Goal: Task Accomplishment & Management: Manage account settings

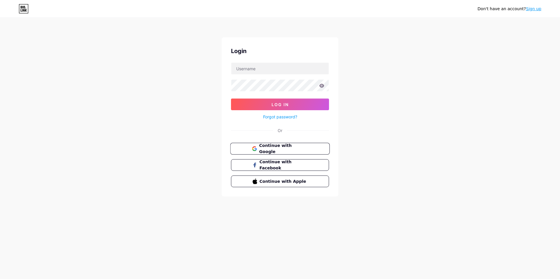
click at [286, 151] on span "Continue with Google" at bounding box center [283, 149] width 49 height 13
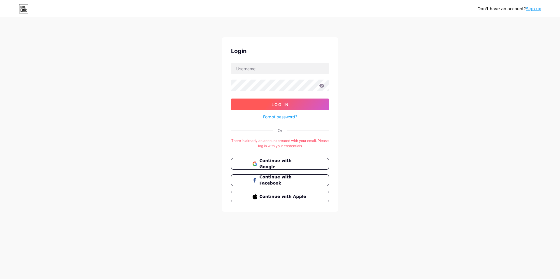
click at [318, 102] on button "Log In" at bounding box center [280, 105] width 98 height 12
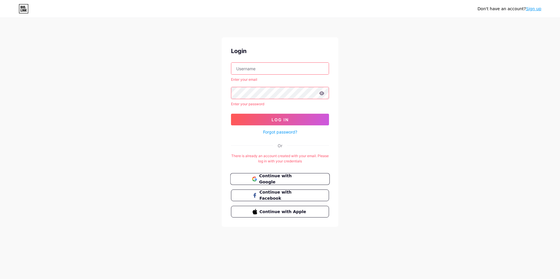
click at [275, 178] on span "Continue with Google" at bounding box center [283, 179] width 49 height 13
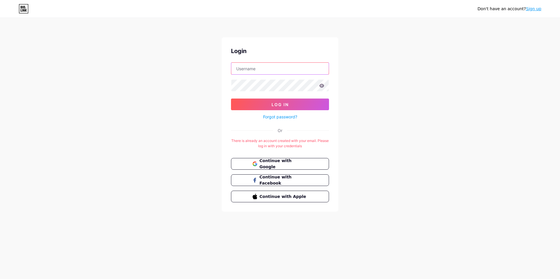
click at [255, 65] on input "text" at bounding box center [279, 69] width 97 height 12
click at [535, 11] on link "Sign up" at bounding box center [533, 8] width 15 height 5
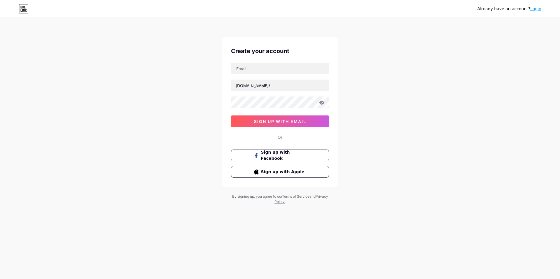
click at [540, 7] on link "Login" at bounding box center [535, 8] width 11 height 5
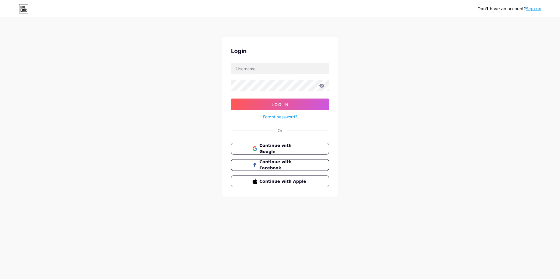
click at [291, 156] on div "Continue with Google Continue with Facebook Continue with Apple" at bounding box center [280, 165] width 98 height 44
click at [286, 153] on button "Continue with Google" at bounding box center [279, 149] width 99 height 12
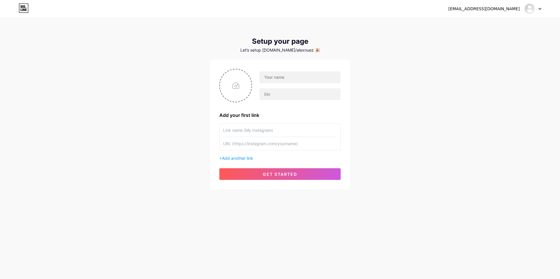
click at [534, 10] on div at bounding box center [530, 9] width 11 height 11
click at [487, 43] on li "Logout" at bounding box center [505, 40] width 72 height 16
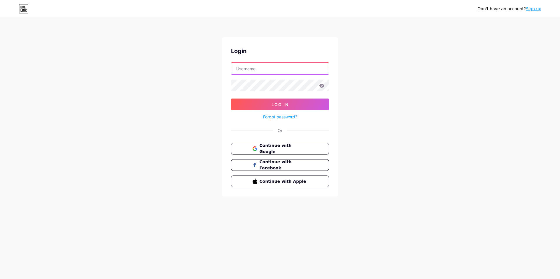
click at [251, 65] on input "text" at bounding box center [279, 69] width 97 height 12
type input "[PERSON_NAME].nunzw"
click at [231, 99] on button "Log In" at bounding box center [280, 105] width 98 height 12
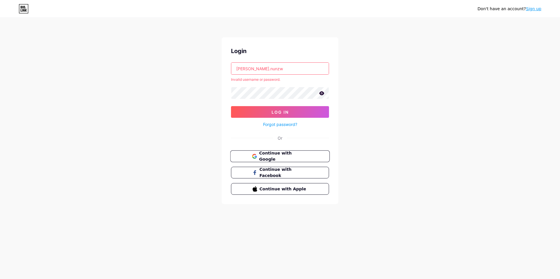
click at [270, 157] on span "Continue with Google" at bounding box center [283, 156] width 49 height 13
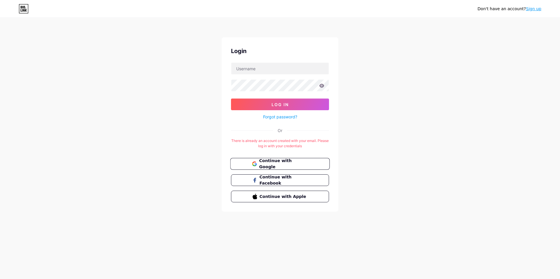
click at [299, 165] on span "Continue with Google" at bounding box center [283, 164] width 49 height 13
click at [248, 65] on input "text" at bounding box center [279, 69] width 97 height 12
type input "[PERSON_NAME][EMAIL_ADDRESS][DOMAIN_NAME]"
click at [231, 99] on button "Log In" at bounding box center [280, 105] width 98 height 12
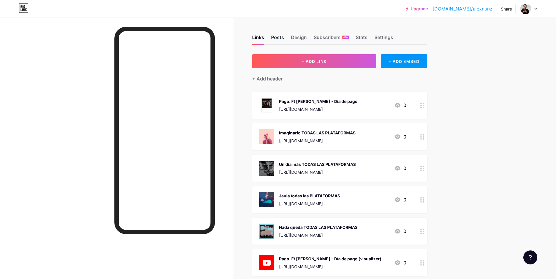
click at [282, 38] on div "Posts" at bounding box center [277, 39] width 13 height 11
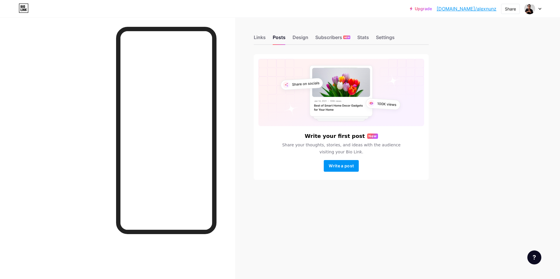
click at [298, 33] on div "Links Posts Design Subscribers NEW Stats Settings" at bounding box center [341, 35] width 175 height 20
click at [299, 39] on div "Design" at bounding box center [301, 39] width 16 height 11
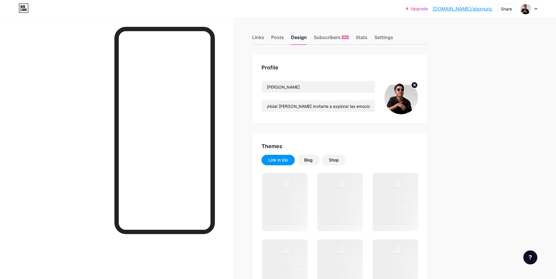
click at [415, 85] on icon at bounding box center [414, 85] width 2 height 2
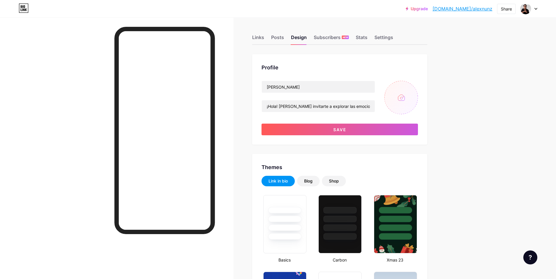
click at [400, 94] on input "file" at bounding box center [401, 98] width 34 height 34
type input "C:\fakepath\ffm.png"
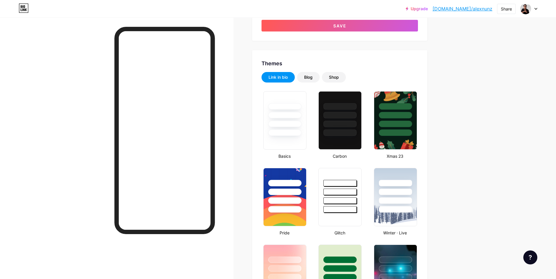
scroll to position [114, 0]
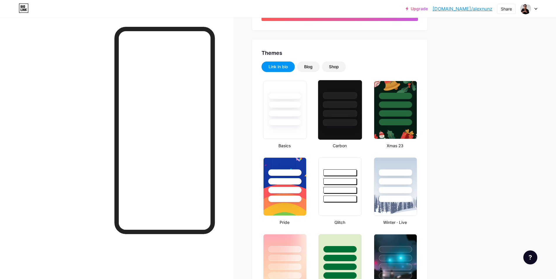
click at [347, 118] on div at bounding box center [340, 103] width 44 height 46
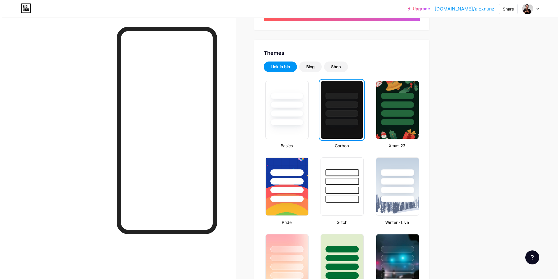
scroll to position [0, 0]
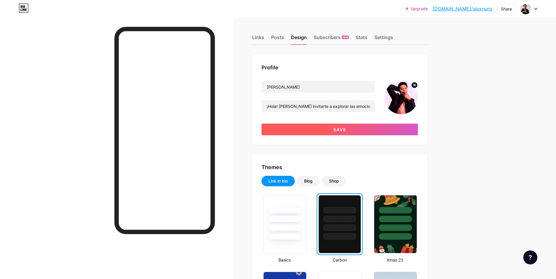
click at [349, 128] on button "Save" at bounding box center [339, 130] width 156 height 12
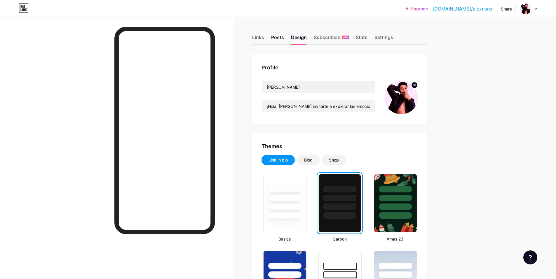
click at [282, 37] on div "Posts" at bounding box center [277, 39] width 13 height 11
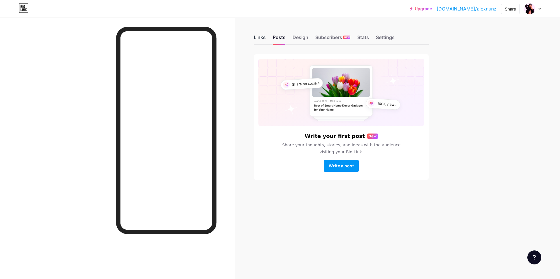
click at [262, 39] on div "Links" at bounding box center [260, 39] width 12 height 11
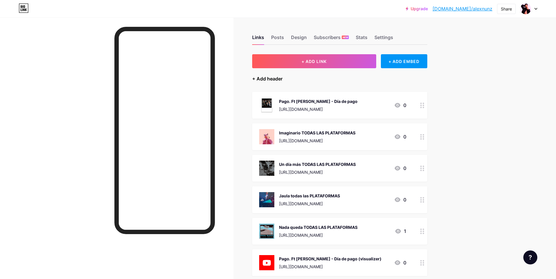
click at [257, 78] on div "+ Add header" at bounding box center [267, 78] width 30 height 7
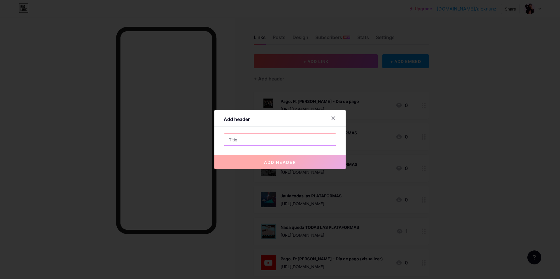
click at [245, 145] on input "text" at bounding box center [280, 140] width 112 height 12
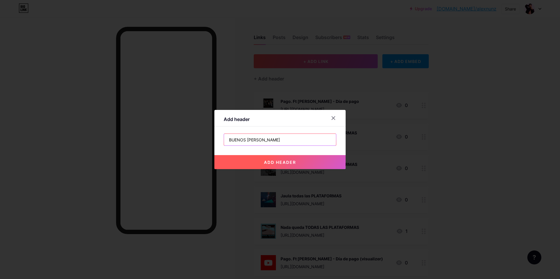
type input "BUENOS [PERSON_NAME]"
click at [279, 160] on span "add header" at bounding box center [280, 162] width 32 height 5
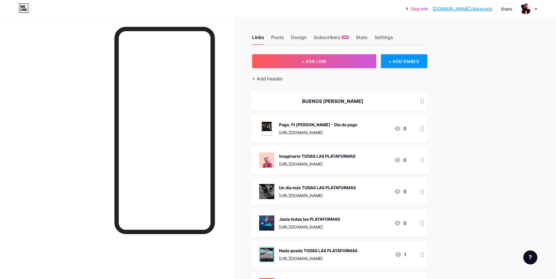
click at [422, 103] on circle at bounding box center [420, 103] width 1 height 1
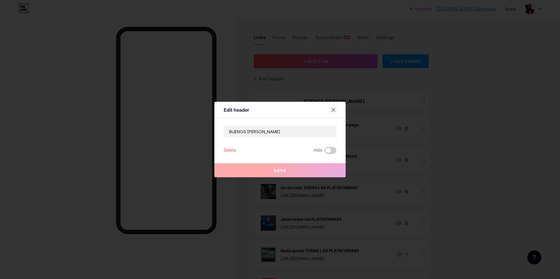
click at [331, 110] on icon at bounding box center [333, 110] width 5 height 5
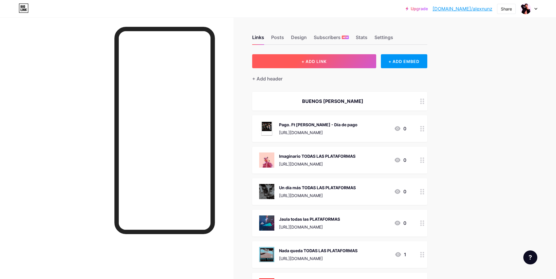
click at [334, 60] on button "+ ADD LINK" at bounding box center [314, 61] width 124 height 14
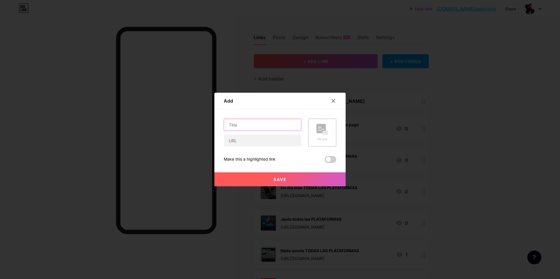
click at [251, 127] on input "text" at bounding box center [262, 125] width 77 height 12
click at [256, 138] on input "text" at bounding box center [262, 141] width 77 height 12
click at [252, 142] on input "text" at bounding box center [262, 141] width 77 height 12
click at [269, 124] on input "BUENOS [PERSON_NAME]" at bounding box center [262, 125] width 77 height 12
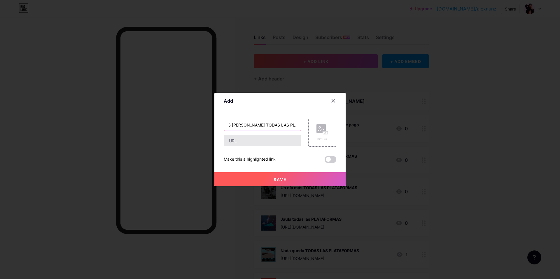
type input "BUENOS [PERSON_NAME] TODAS LAS PLATAFORMAS"
click at [253, 140] on input "text" at bounding box center [262, 141] width 77 height 12
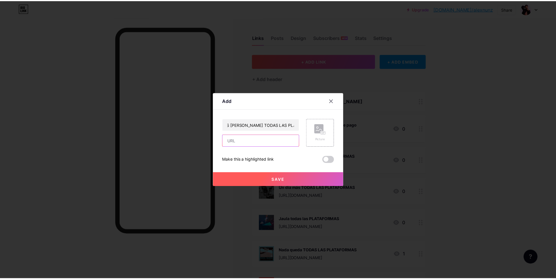
scroll to position [0, 0]
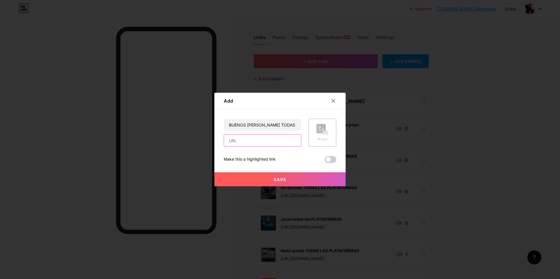
click at [260, 144] on input "text" at bounding box center [262, 141] width 77 height 12
paste input "[URL][DOMAIN_NAME]"
type input "[URL][DOMAIN_NAME]"
click at [317, 139] on div "Picture" at bounding box center [323, 139] width 12 height 4
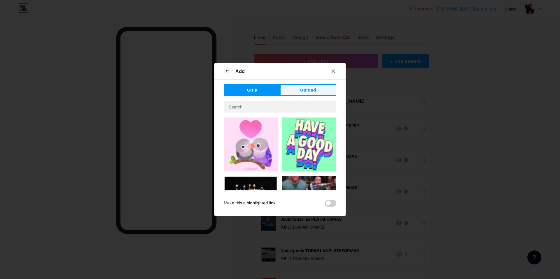
click at [302, 92] on span "Upload" at bounding box center [308, 90] width 16 height 6
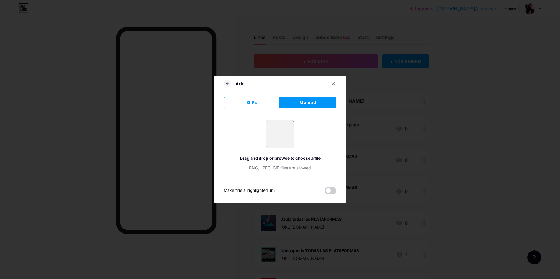
click at [282, 140] on input "file" at bounding box center [279, 133] width 27 height 27
type input "C:\fakepath\cover.png"
click at [333, 190] on span at bounding box center [331, 190] width 12 height 7
click at [325, 192] on input "checkbox" at bounding box center [325, 192] width 0 height 0
click at [269, 132] on input "file" at bounding box center [279, 133] width 27 height 27
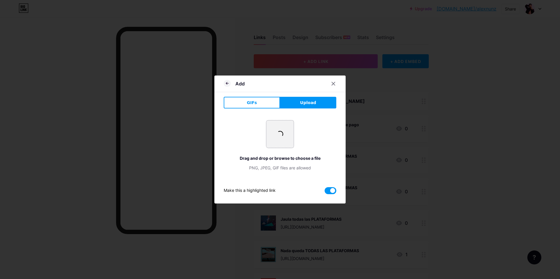
click at [269, 136] on input "file" at bounding box center [279, 133] width 27 height 27
type input "C:\fakepath\BNS.png"
click at [224, 83] on icon at bounding box center [227, 83] width 7 height 7
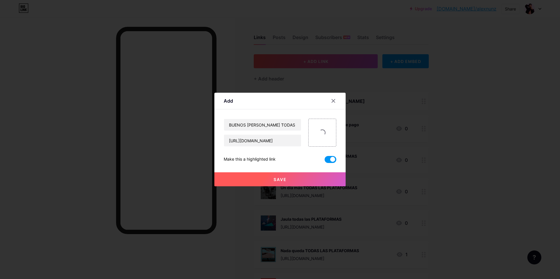
click at [292, 180] on button "Save" at bounding box center [279, 179] width 131 height 14
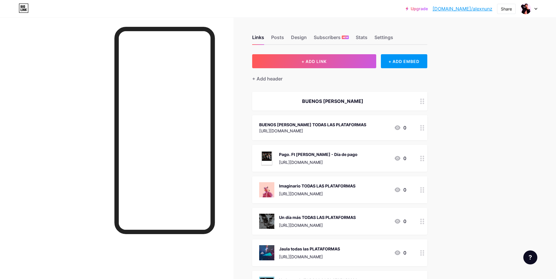
click at [422, 102] on icon at bounding box center [422, 102] width 4 height 6
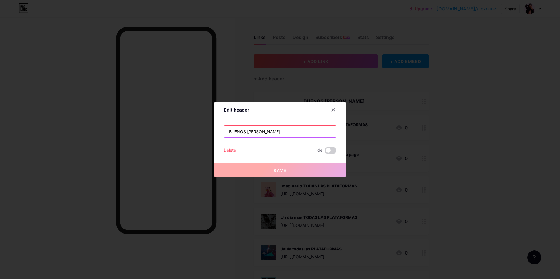
drag, startPoint x: 280, startPoint y: 132, endPoint x: 125, endPoint y: 143, distance: 155.6
click at [125, 143] on div "Edit header BUENOS [PERSON_NAME] Delete Hide Save" at bounding box center [280, 139] width 560 height 279
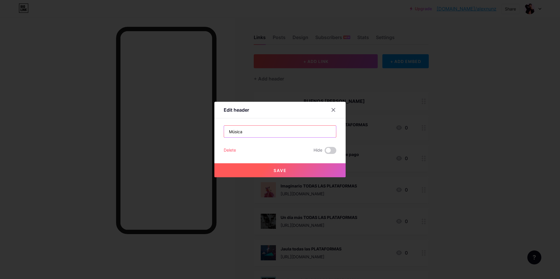
type input "Música"
click at [299, 175] on button "Save" at bounding box center [279, 170] width 131 height 14
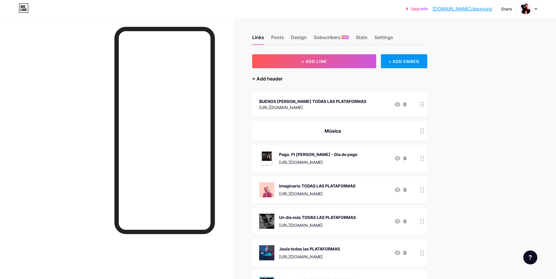
click at [268, 77] on div "+ Add header" at bounding box center [267, 78] width 30 height 7
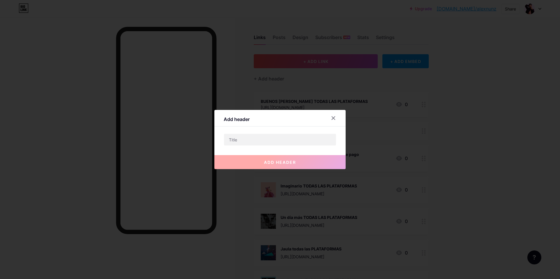
click at [254, 148] on div "add header" at bounding box center [279, 157] width 131 height 23
click at [248, 139] on input "text" at bounding box center [280, 140] width 112 height 12
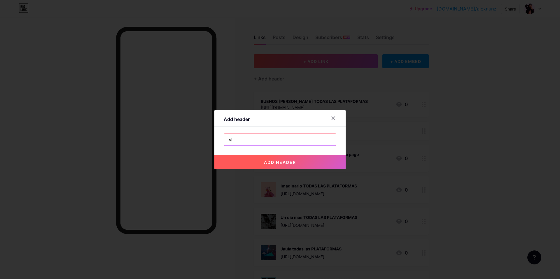
type input "v"
type input "VIDEOS"
click at [281, 164] on span "add header" at bounding box center [280, 162] width 32 height 5
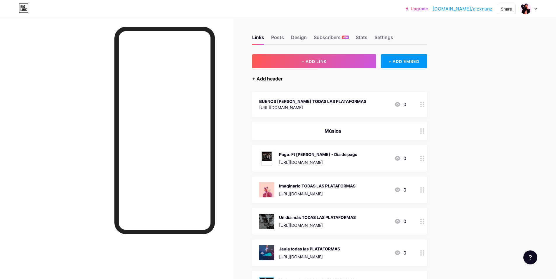
click at [264, 81] on div "+ Add header" at bounding box center [267, 78] width 30 height 7
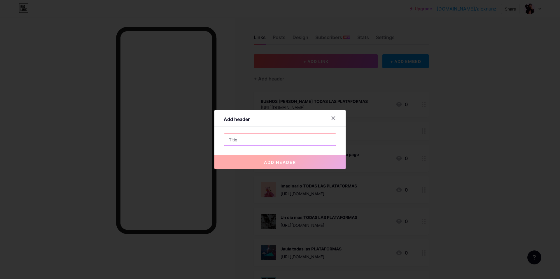
click at [272, 136] on input "text" at bounding box center [280, 140] width 112 height 12
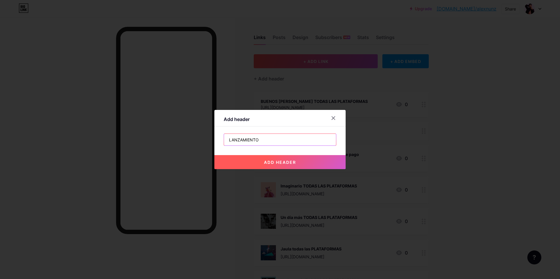
type input "LANZAMIENTO"
click at [283, 160] on span "add header" at bounding box center [280, 162] width 32 height 5
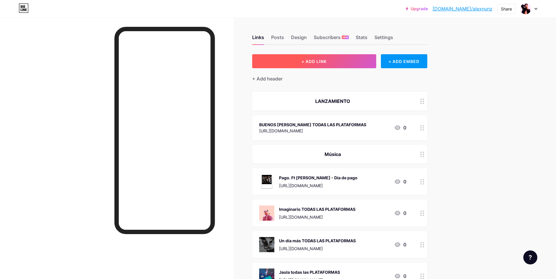
click at [332, 64] on button "+ ADD LINK" at bounding box center [314, 61] width 124 height 14
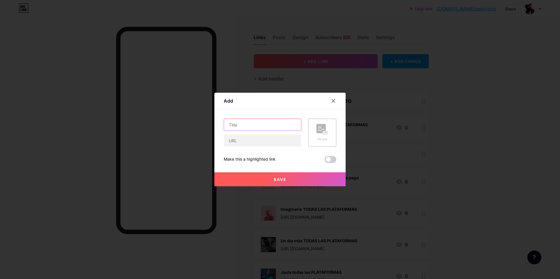
click at [245, 129] on input "text" at bounding box center [262, 125] width 77 height 12
type input "BUENOS [PERSON_NAME] LYRIC VIDEO"
click at [279, 140] on input "text" at bounding box center [262, 141] width 77 height 12
paste input "[URL][DOMAIN_NAME]"
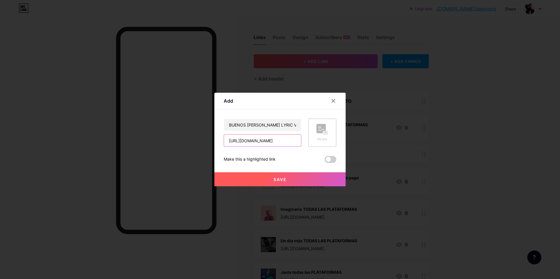
type input "[URL][DOMAIN_NAME]"
click at [331, 135] on div "Picture" at bounding box center [322, 133] width 28 height 28
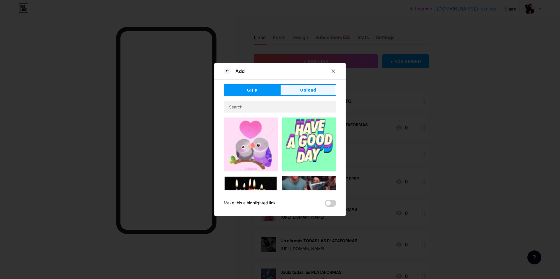
click at [325, 92] on button "Upload" at bounding box center [308, 90] width 56 height 12
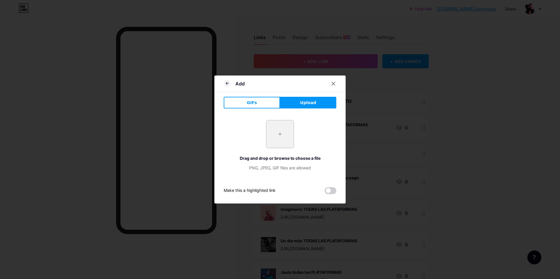
click at [284, 136] on input "file" at bounding box center [279, 133] width 27 height 27
type input "C:\fakepath\mini_YT.png"
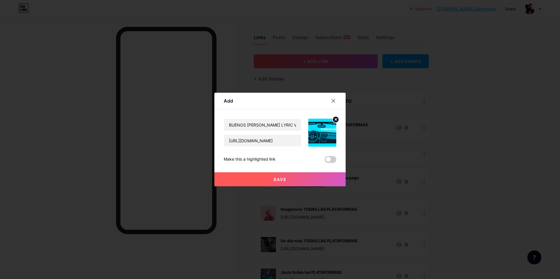
click at [328, 160] on span at bounding box center [331, 159] width 12 height 7
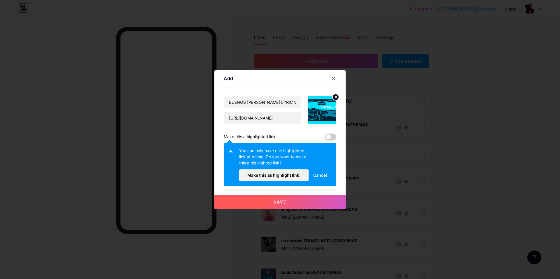
click at [318, 176] on span "Cancel" at bounding box center [320, 175] width 14 height 6
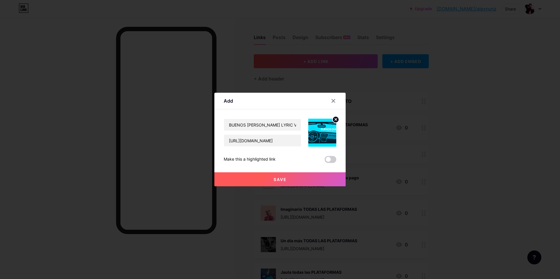
click at [288, 182] on button "Save" at bounding box center [279, 179] width 131 height 14
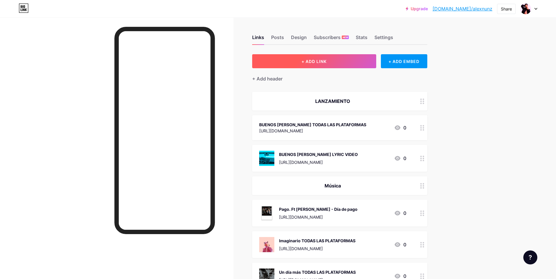
click at [322, 59] on span "+ ADD LINK" at bounding box center [313, 61] width 25 height 5
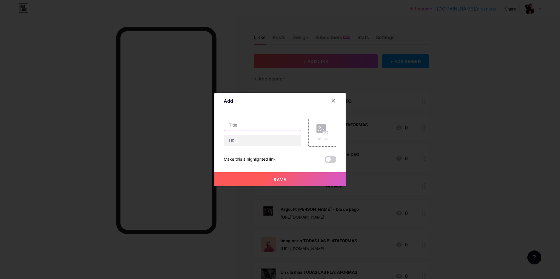
click at [248, 126] on input "text" at bounding box center [262, 125] width 77 height 12
type input "p"
type input "PERFIL SPOTIFY"
paste input "[URL][DOMAIN_NAME]"
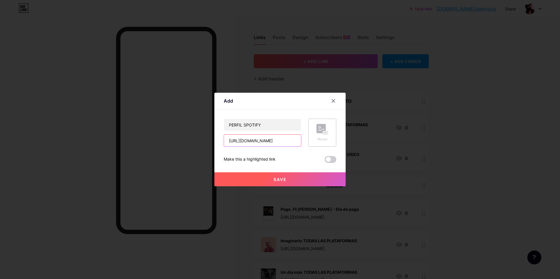
type input "[URL][DOMAIN_NAME]"
click at [330, 141] on div "Picture" at bounding box center [322, 133] width 28 height 28
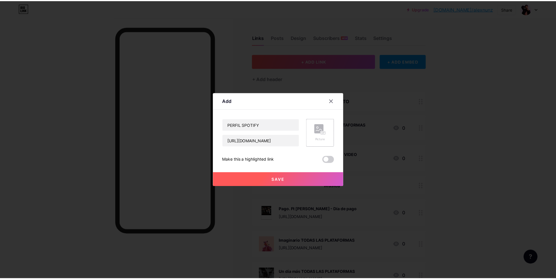
scroll to position [0, 0]
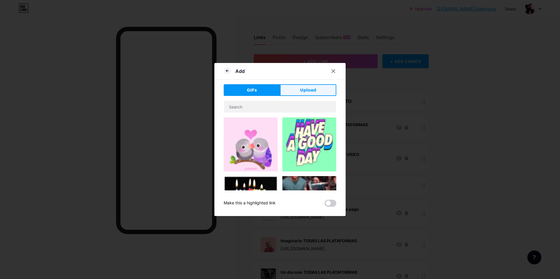
click at [314, 93] on button "Upload" at bounding box center [308, 90] width 56 height 12
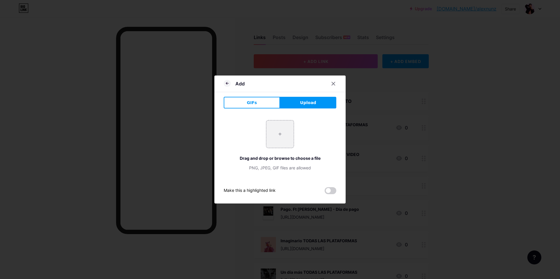
click at [271, 150] on div "+ Drag and drop or browse to choose a file PNG, JPEG, GIF files are allowed" at bounding box center [280, 145] width 113 height 51
click at [284, 132] on input "file" at bounding box center [279, 133] width 27 height 27
type input "C:\fakepath\Spotify_logo_with_text.svg.png"
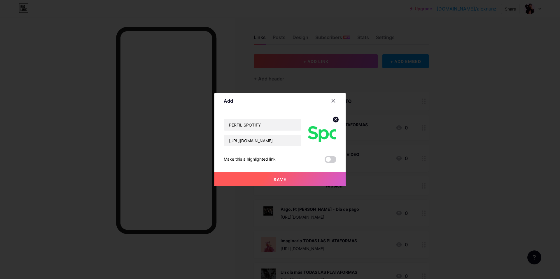
click at [335, 120] on circle at bounding box center [336, 119] width 6 height 6
click at [323, 132] on rect at bounding box center [325, 133] width 5 height 3
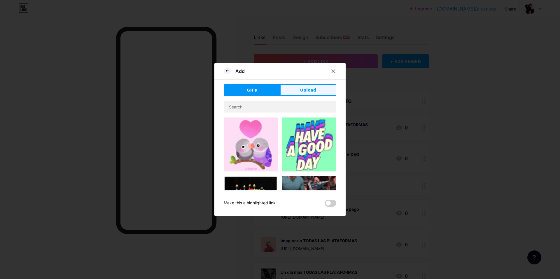
click at [323, 86] on button "Upload" at bounding box center [308, 90] width 56 height 12
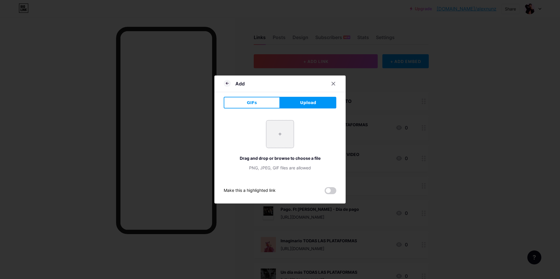
click at [273, 142] on input "file" at bounding box center [279, 133] width 27 height 27
type input "C:\fakepath\Spotify_logo_without_text.svg.png"
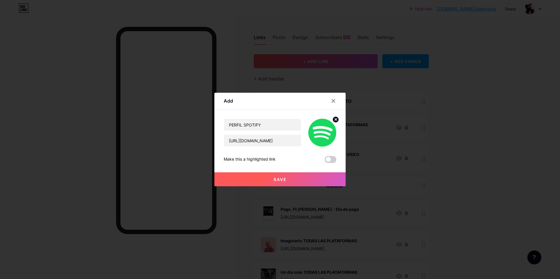
click at [291, 180] on button "Save" at bounding box center [279, 179] width 131 height 14
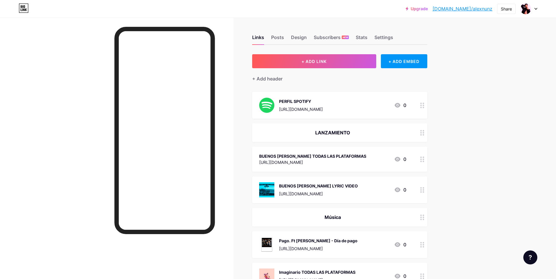
scroll to position [0, 0]
click at [283, 42] on div "Posts" at bounding box center [277, 39] width 13 height 11
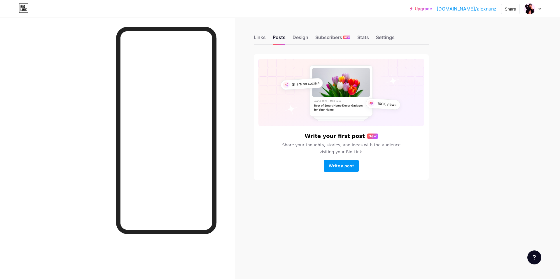
click at [323, 208] on div "Links Posts Design Subscribers NEW Stats Settings Write your first post New Sha…" at bounding box center [226, 114] width 453 height 192
drag, startPoint x: 306, startPoint y: 139, endPoint x: 389, endPoint y: 144, distance: 83.0
click at [389, 144] on div "Write your first post New Share your thoughts, stories, and ideas with the audi…" at bounding box center [341, 152] width 166 height 39
click at [389, 144] on span "Share your thoughts, stories, and ideas with the audience visiting your Bio Lin…" at bounding box center [341, 148] width 132 height 14
click at [343, 166] on span "Write a post" at bounding box center [341, 165] width 25 height 5
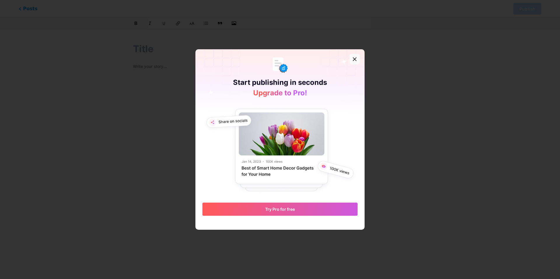
click at [353, 59] on icon at bounding box center [354, 59] width 3 height 3
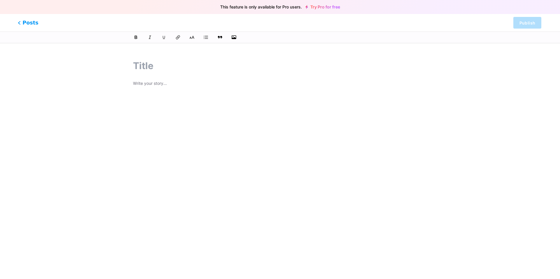
click at [23, 21] on span "Posts" at bounding box center [28, 23] width 21 height 8
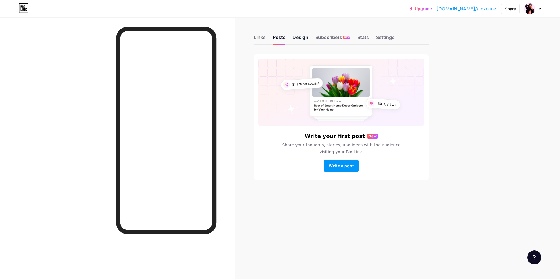
click at [298, 35] on div "Design" at bounding box center [301, 39] width 16 height 11
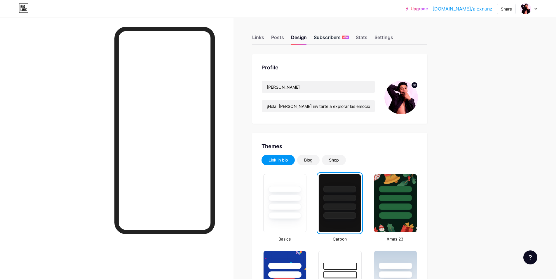
click at [338, 37] on div "Subscribers NEW" at bounding box center [331, 39] width 35 height 11
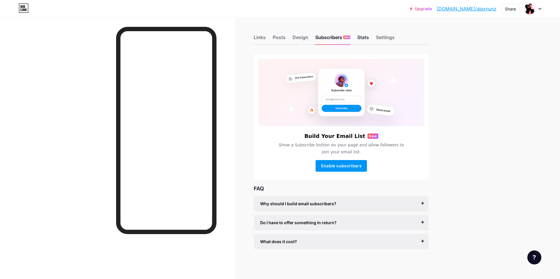
click at [367, 38] on div "Stats" at bounding box center [363, 39] width 12 height 11
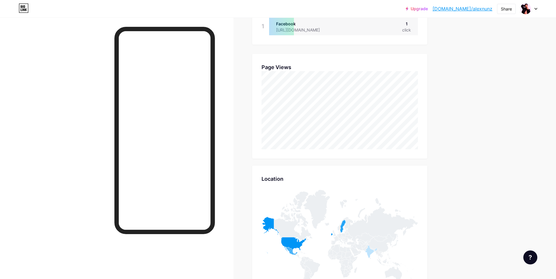
scroll to position [204, 0]
click at [455, 100] on div "Upgrade [DOMAIN_NAME]/[PERSON_NAME]... [DOMAIN_NAME]/[PERSON_NAME] Share Switch…" at bounding box center [278, 114] width 556 height 637
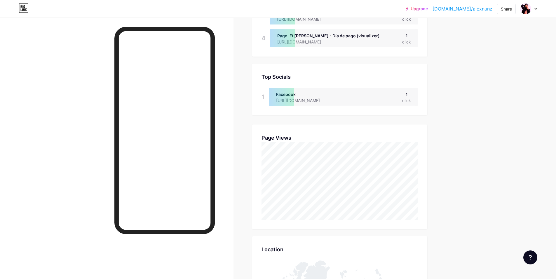
scroll to position [0, 0]
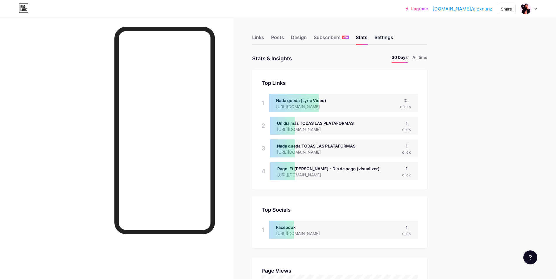
click at [382, 38] on div "Settings" at bounding box center [383, 39] width 19 height 11
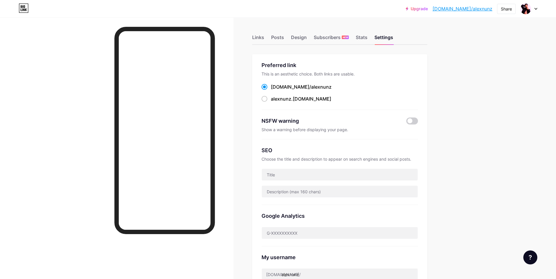
click at [450, 107] on div "Links Posts Design Subscribers NEW Stats Settings Preferred link This is an aes…" at bounding box center [226, 237] width 452 height 439
click at [290, 96] on span "alexnunz" at bounding box center [281, 99] width 20 height 6
click at [275, 102] on input "alexnunz .[DOMAIN_NAME]" at bounding box center [273, 104] width 4 height 4
radio input "true"
click at [311, 85] on span "alexnunz" at bounding box center [321, 87] width 20 height 6
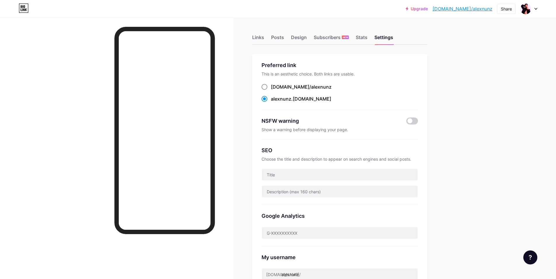
click at [275, 90] on input "[DOMAIN_NAME]/ alexnunz" at bounding box center [273, 92] width 4 height 4
radio input "true"
click at [459, 107] on div "Upgrade [DOMAIN_NAME]/[PERSON_NAME]... [DOMAIN_NAME]/[PERSON_NAME] Share Switch…" at bounding box center [278, 239] width 556 height 478
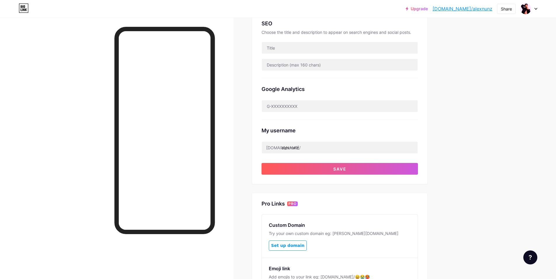
scroll to position [134, 0]
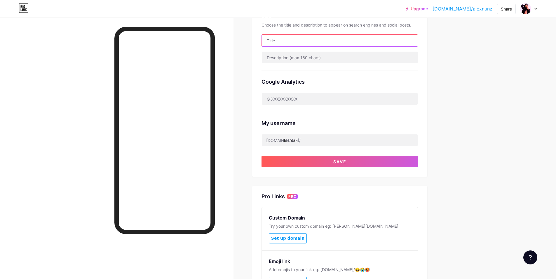
click at [334, 45] on input "text" at bounding box center [340, 41] width 156 height 12
type input "[PERSON_NAME]"
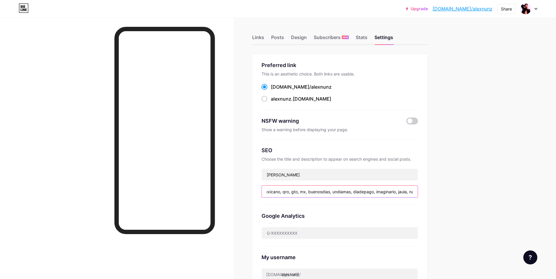
scroll to position [0, 0]
type input "funk, r&b, [PERSON_NAME], [PERSON_NAME], rap, rapmexicano, qro, gto, mx, buenos…"
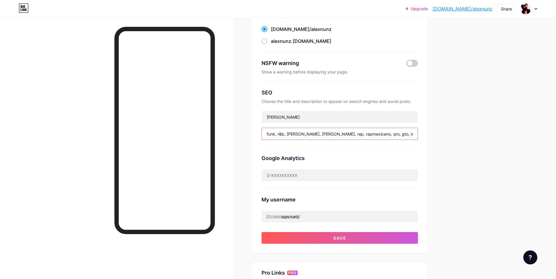
scroll to position [174, 0]
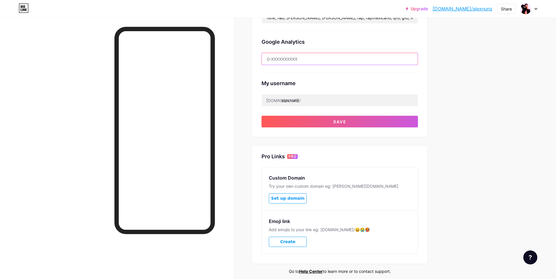
click at [347, 57] on input "text" at bounding box center [340, 59] width 156 height 12
click at [447, 69] on div "Links Posts Design Subscribers NEW Stats Settings Preferred link This is an aes…" at bounding box center [226, 73] width 452 height 460
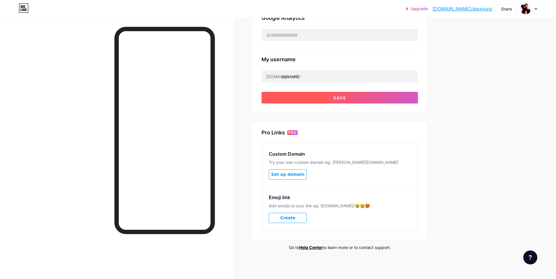
click at [363, 94] on button "Save" at bounding box center [339, 98] width 156 height 12
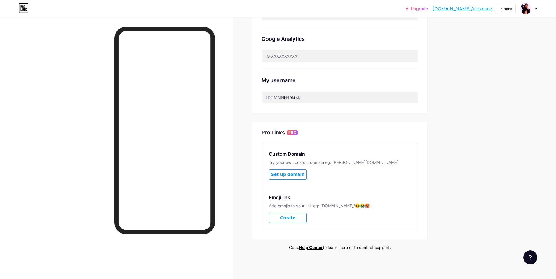
scroll to position [0, 0]
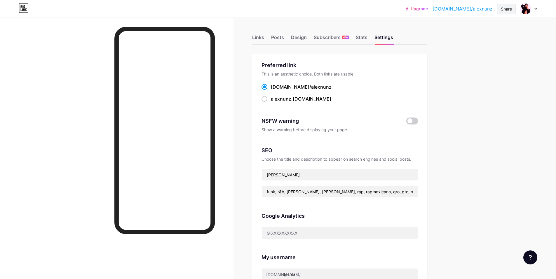
click at [505, 10] on div "Share" at bounding box center [506, 9] width 11 height 6
click at [462, 27] on div "Copy link" at bounding box center [458, 30] width 22 height 7
click at [461, 93] on div "Upgrade [DOMAIN_NAME]/[PERSON_NAME]... [DOMAIN_NAME]/[PERSON_NAME] Copied [URL]…" at bounding box center [278, 228] width 556 height 457
